Goal: Information Seeking & Learning: Find specific fact

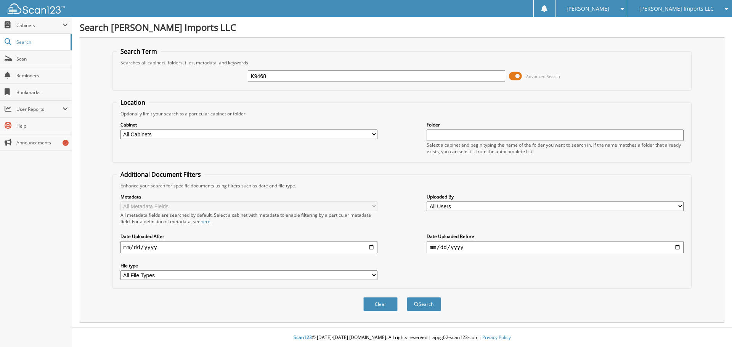
type input "K9468"
click at [407, 297] on button "Search" at bounding box center [424, 304] width 34 height 14
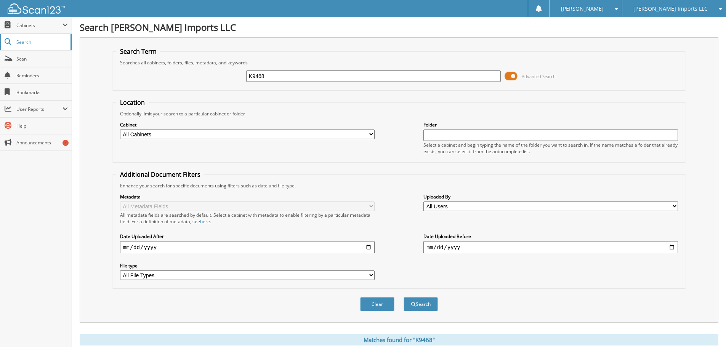
click at [21, 43] on span "Search" at bounding box center [41, 42] width 50 height 6
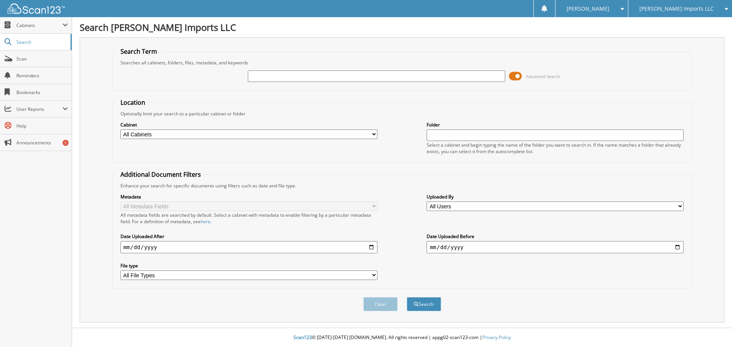
click at [179, 137] on select "All Cabinets CAR DEALS JOURNAL ENTRIES PARTS SERVICE RO Needs Filing" at bounding box center [248, 135] width 257 height 10
select select "20717"
click at [120, 130] on select "All Cabinets CAR DEALS JOURNAL ENTRIES PARTS SERVICE RO Needs Filing" at bounding box center [248, 135] width 257 height 10
click at [435, 137] on input "text" at bounding box center [555, 135] width 257 height 11
paste input "K9468"
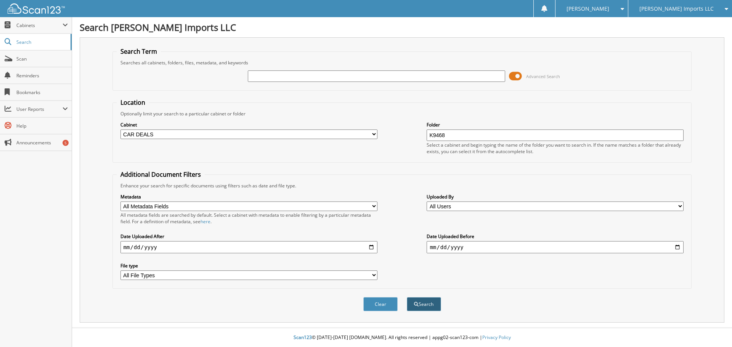
type input "K9468"
click at [419, 303] on button "Search" at bounding box center [424, 304] width 34 height 14
click at [255, 73] on input "text" at bounding box center [376, 76] width 257 height 11
paste input "K9468"
type input "K9468"
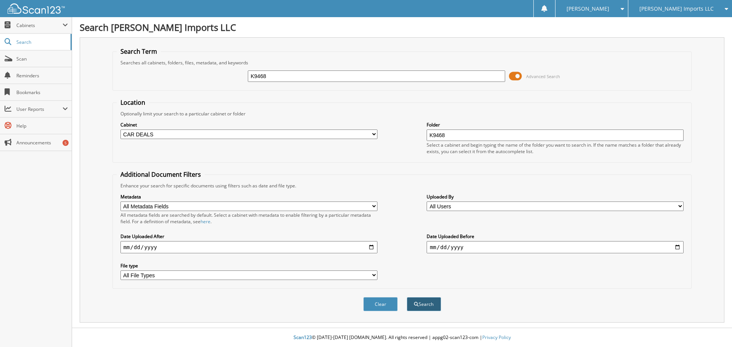
click at [419, 304] on button "Search" at bounding box center [424, 304] width 34 height 14
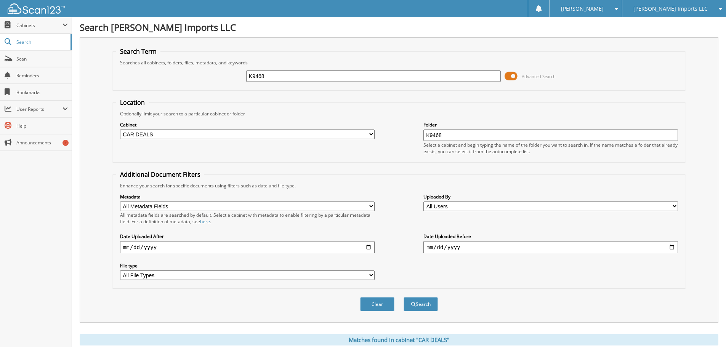
click at [271, 76] on input "K9468" at bounding box center [373, 76] width 255 height 11
click at [266, 77] on input "K9468" at bounding box center [373, 76] width 255 height 11
click at [372, 135] on select "All Cabinets CAR DEALS JOURNAL ENTRIES PARTS SERVICE RO Needs Filing" at bounding box center [247, 135] width 255 height 10
click at [256, 89] on fieldset "Search Term Searches all cabinets, folders, files, metadata, and keywords K9468…" at bounding box center [399, 68] width 574 height 43
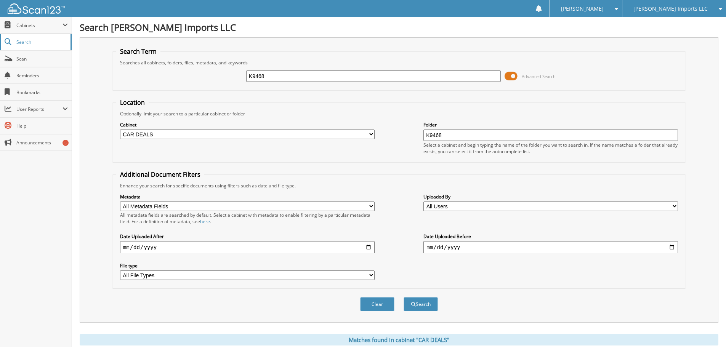
click at [29, 42] on span "Search" at bounding box center [41, 42] width 50 height 6
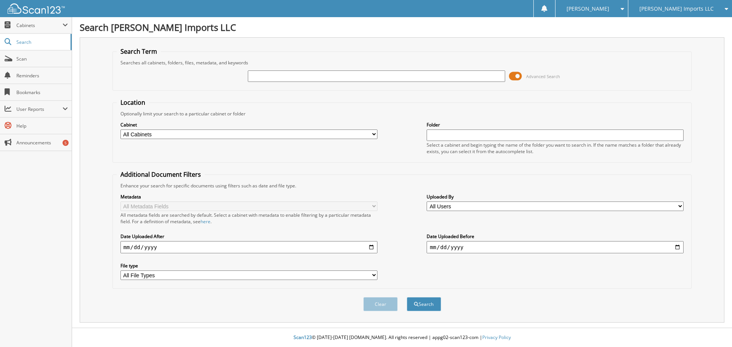
click at [371, 135] on select "All Cabinets CAR DEALS JOURNAL ENTRIES PARTS SERVICE RO Needs Filing" at bounding box center [248, 135] width 257 height 10
drag, startPoint x: 288, startPoint y: 117, endPoint x: 225, endPoint y: 119, distance: 63.3
click at [287, 117] on div "Optionally limit your search to a particular cabinet or folder" at bounding box center [402, 114] width 571 height 6
click at [256, 77] on input "text" at bounding box center [376, 76] width 257 height 11
type input "k9468"
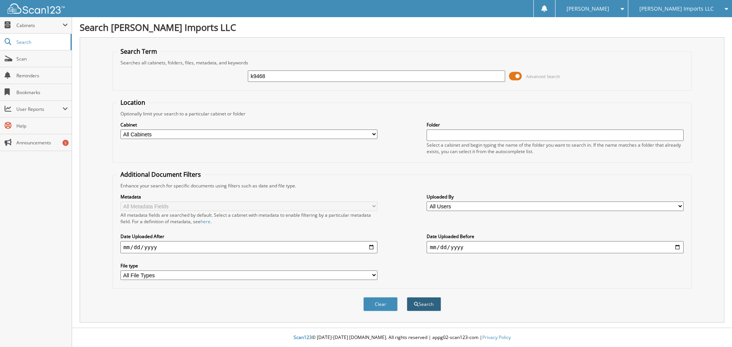
click at [424, 306] on button "Search" at bounding box center [424, 304] width 34 height 14
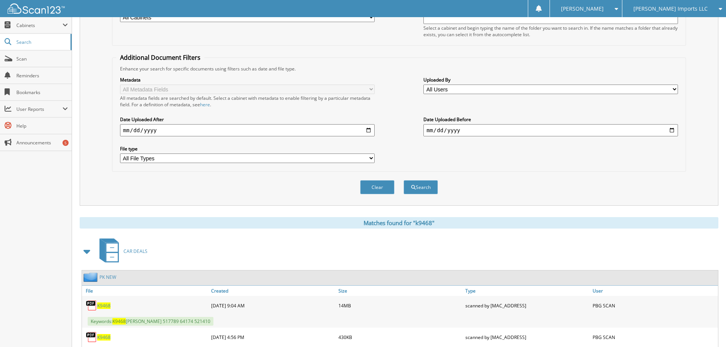
scroll to position [153, 0]
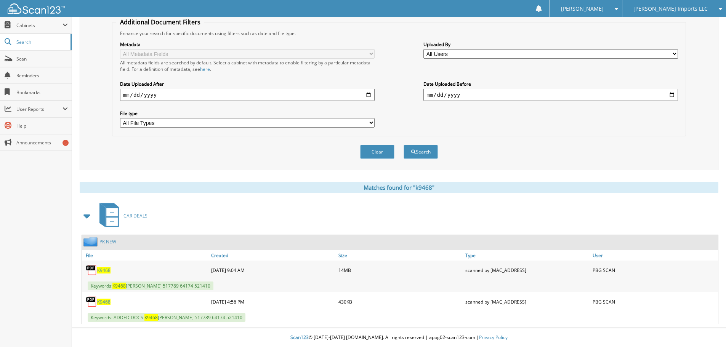
click at [101, 272] on span "K9468" at bounding box center [103, 270] width 13 height 6
